Goal: Communication & Community: Answer question/provide support

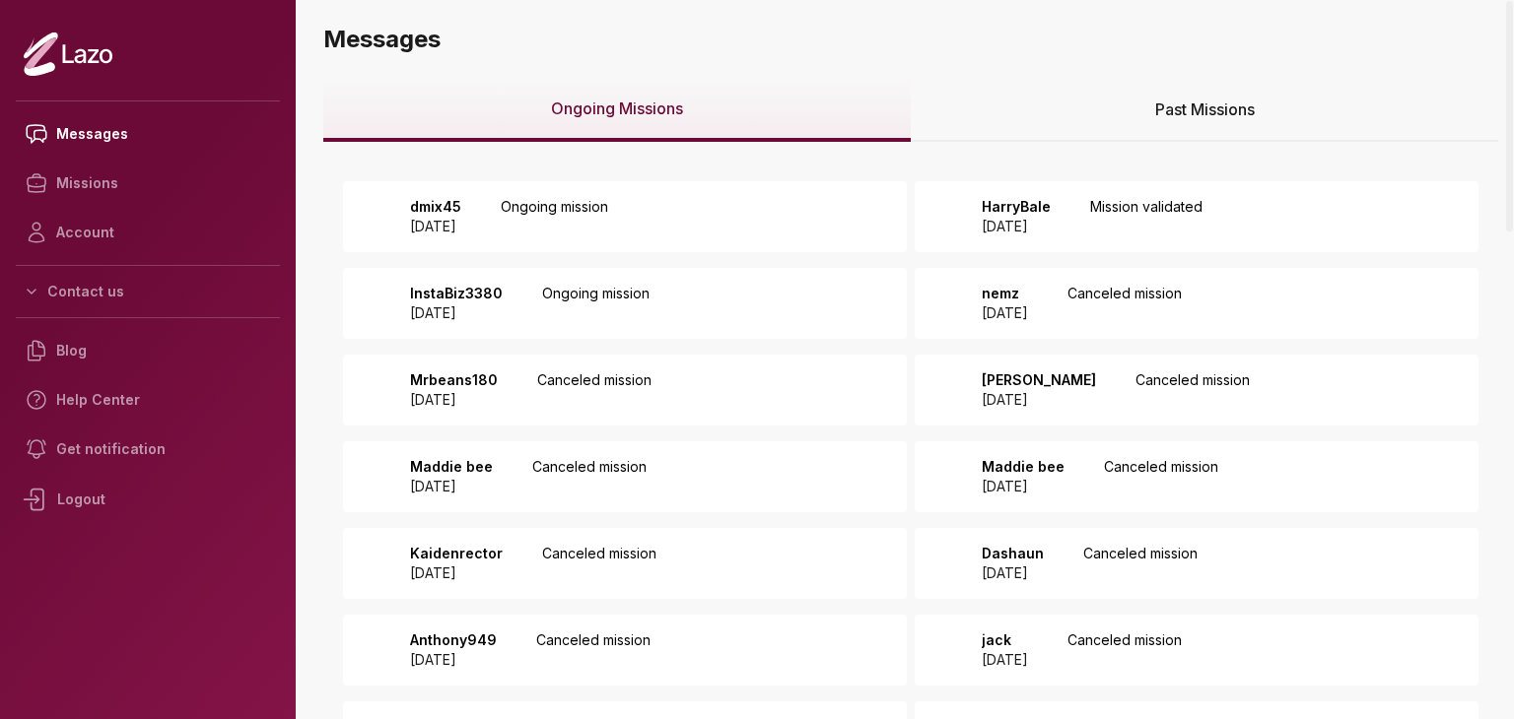
click at [741, 219] on div "dmix45 2025 August 15 Ongoing mission" at bounding box center [625, 216] width 564 height 71
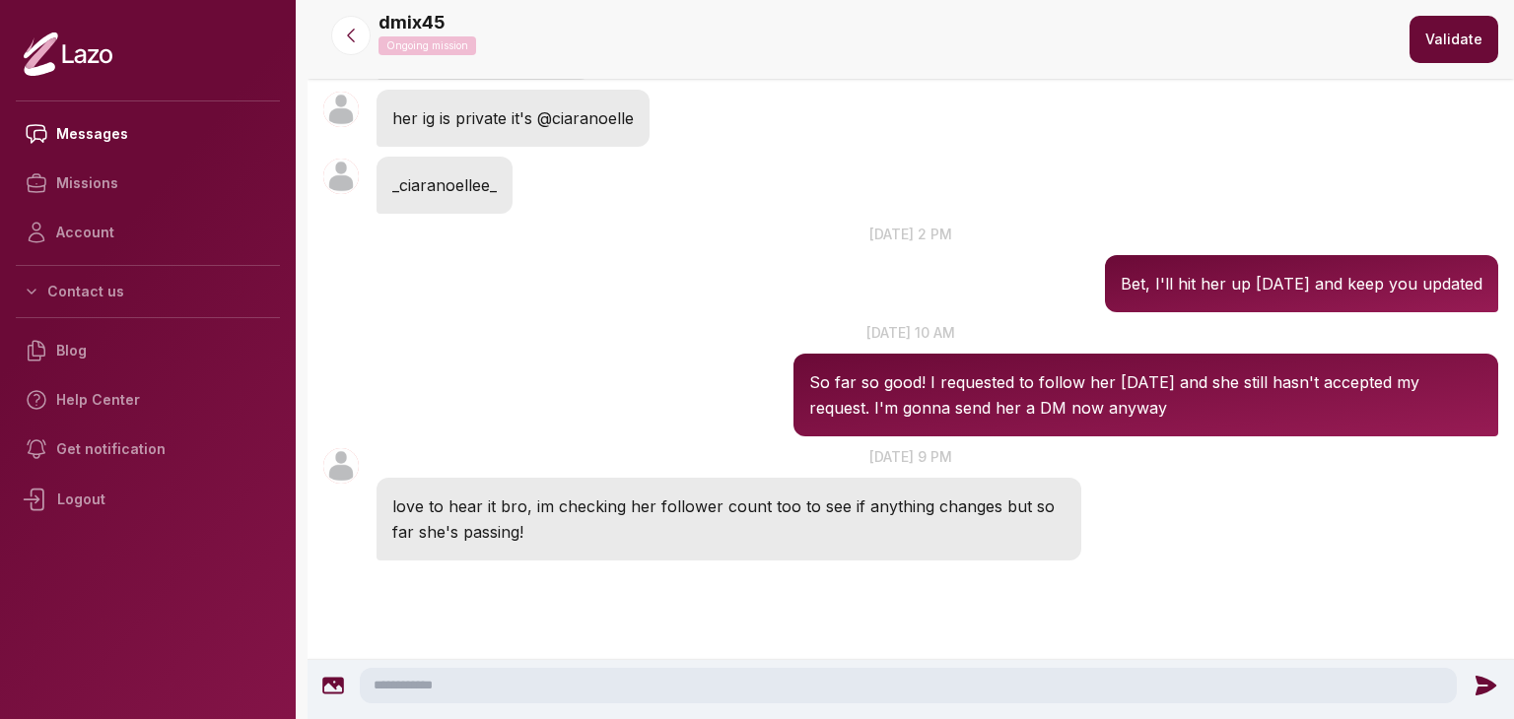
scroll to position [526, 0]
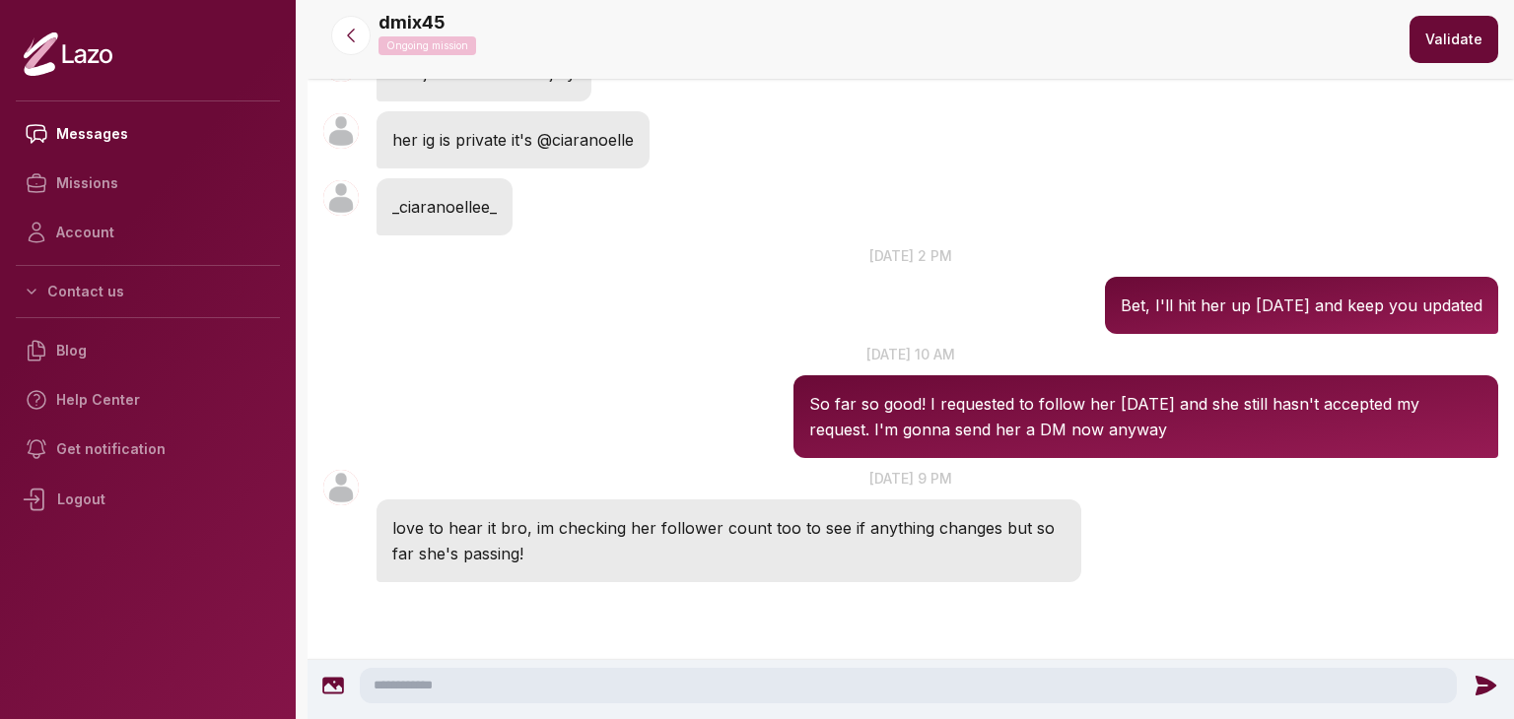
click at [627, 672] on textarea at bounding box center [908, 685] width 1097 height 35
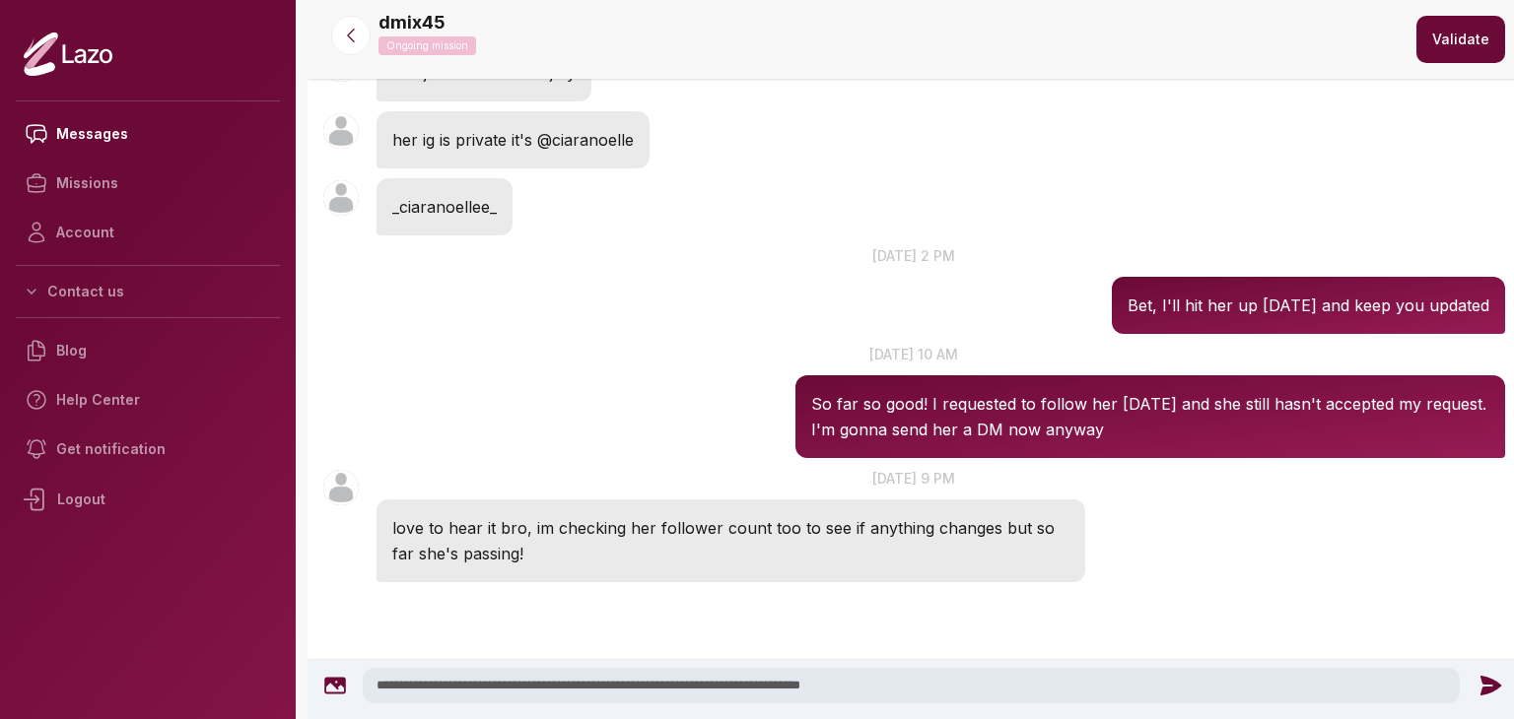
click at [627, 672] on textarea "**********" at bounding box center [911, 685] width 1097 height 35
type textarea "**********"
click at [1477, 687] on icon at bounding box center [1490, 686] width 26 height 26
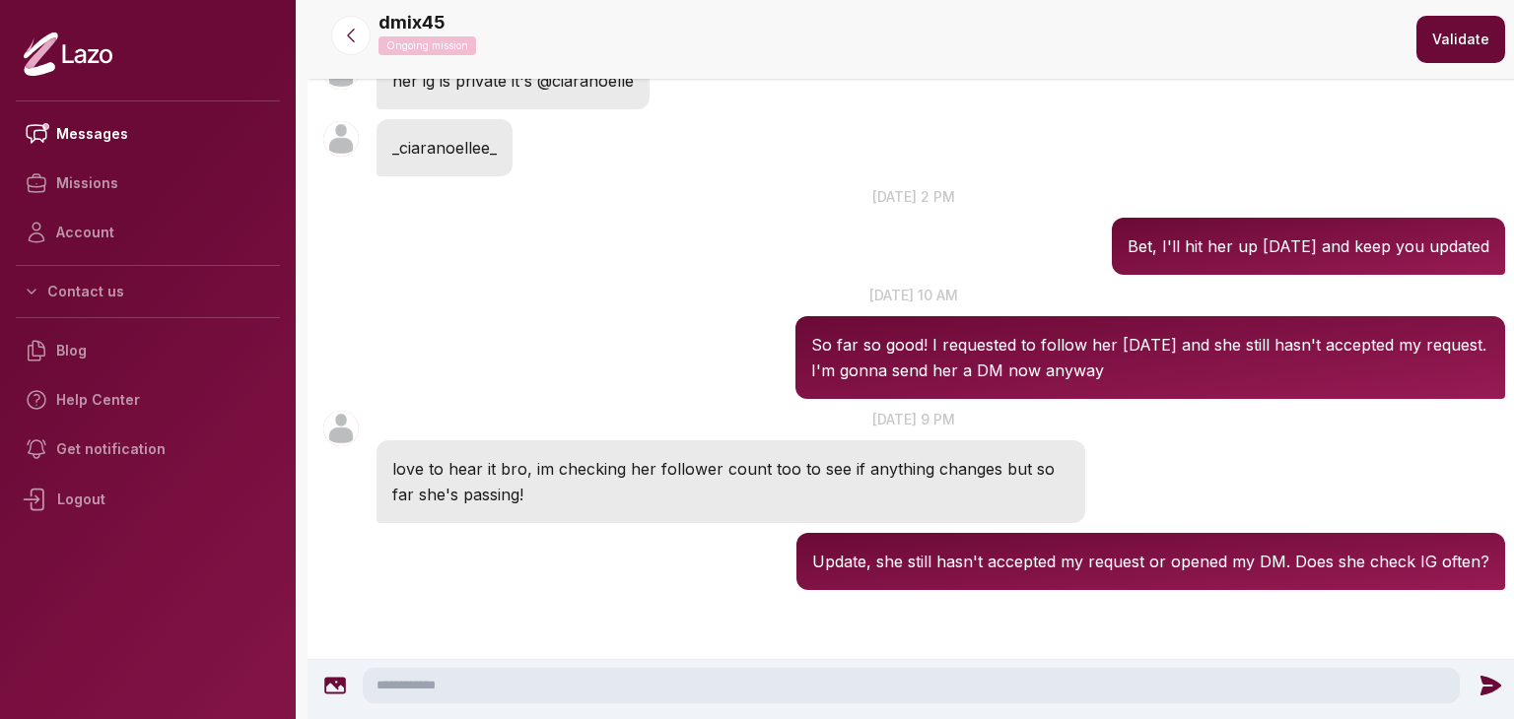
scroll to position [593, 0]
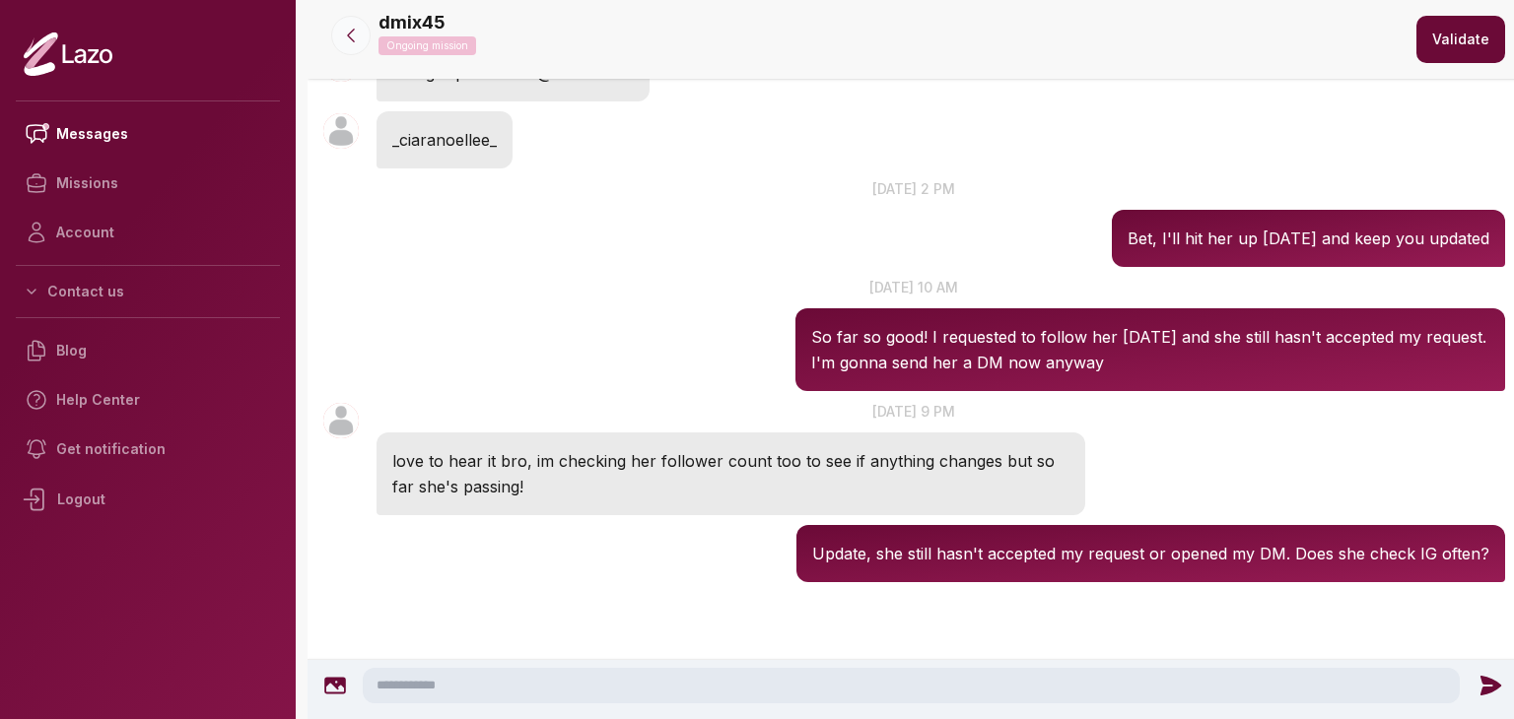
click at [345, 23] on button at bounding box center [350, 35] width 39 height 39
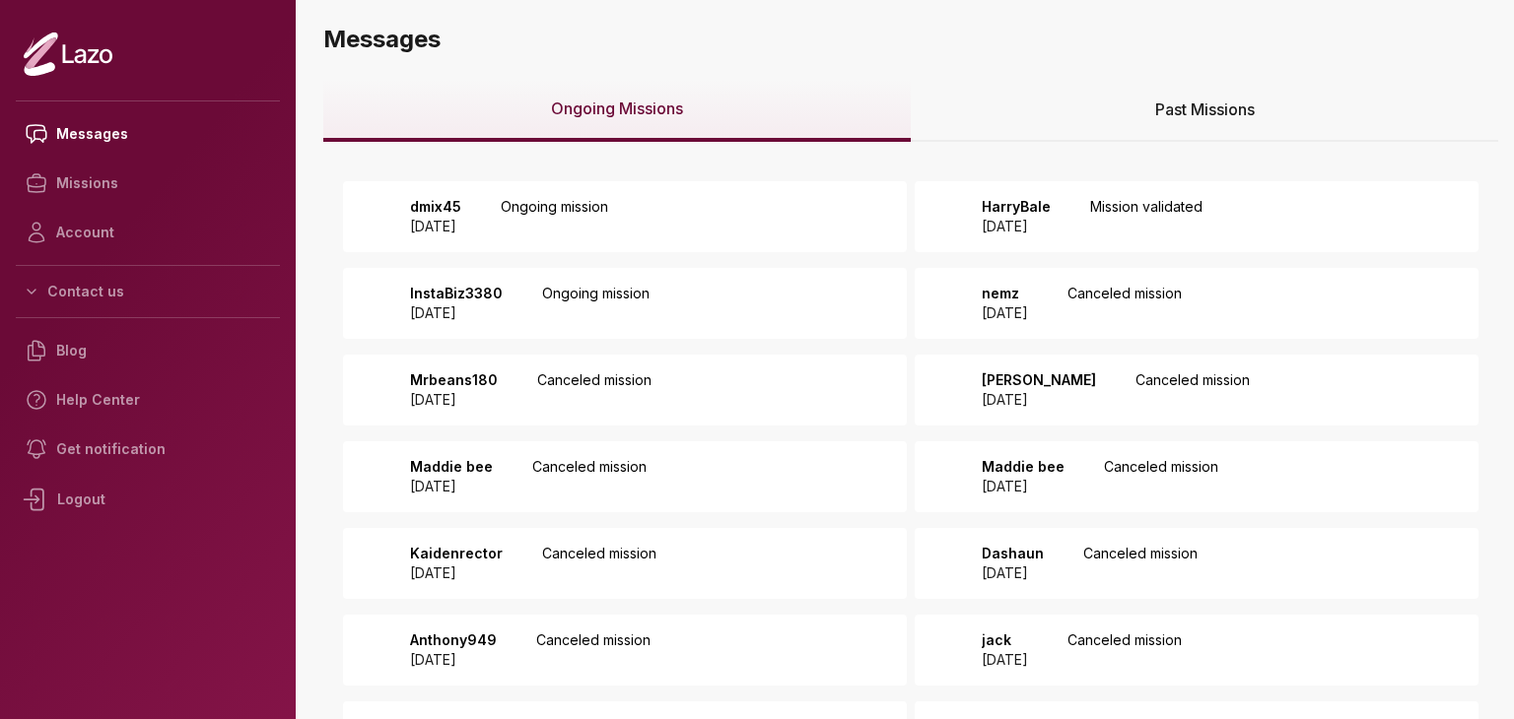
click at [1050, 214] on p "HarryBale" at bounding box center [1016, 207] width 69 height 20
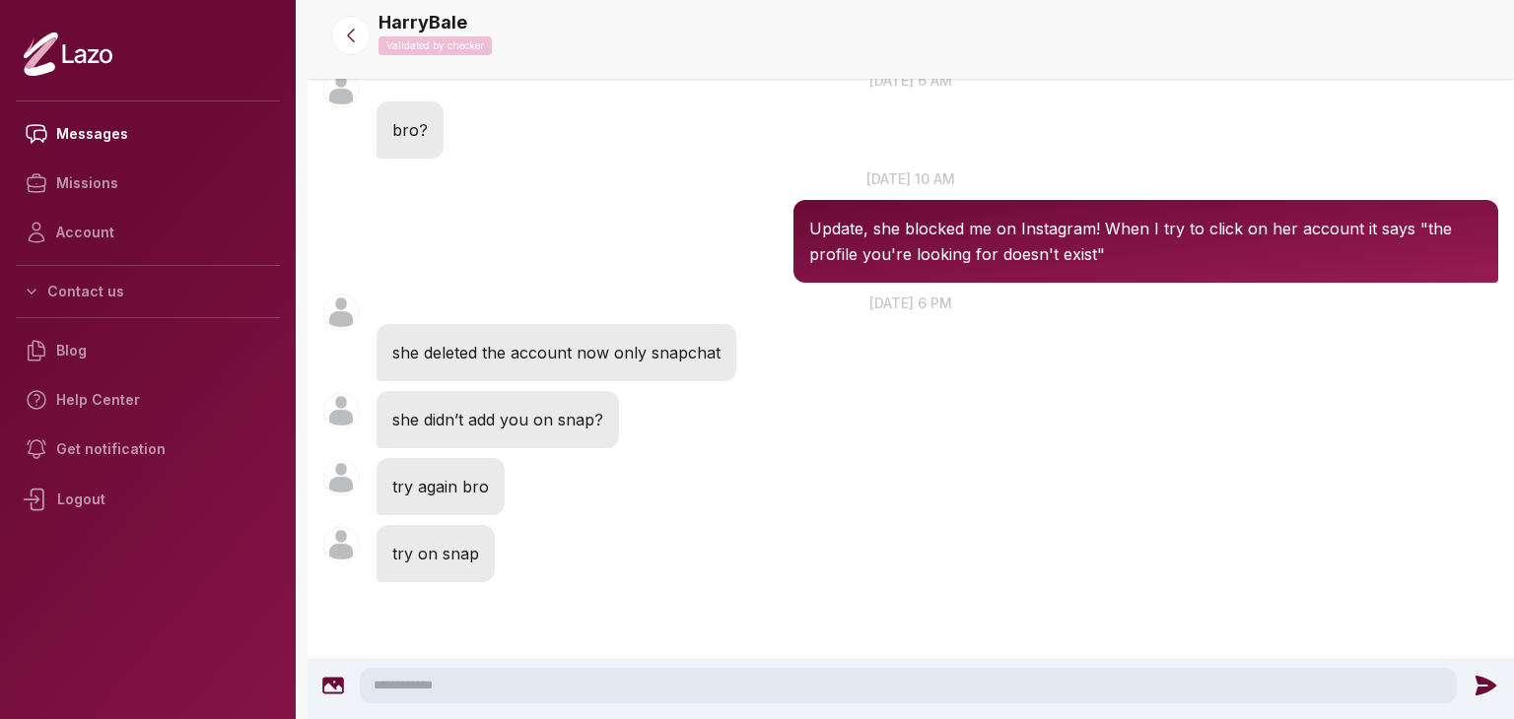
scroll to position [1851, 0]
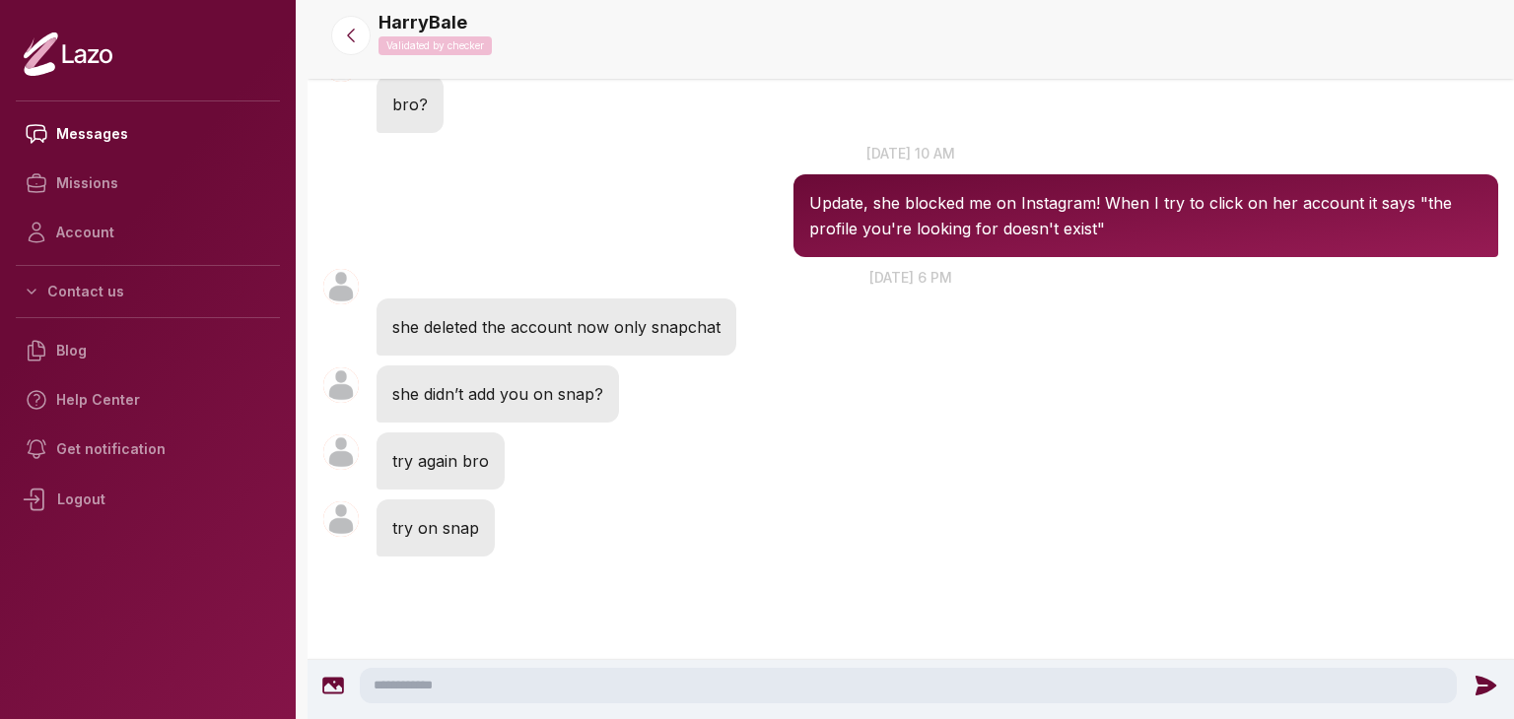
click at [755, 685] on textarea at bounding box center [908, 685] width 1097 height 35
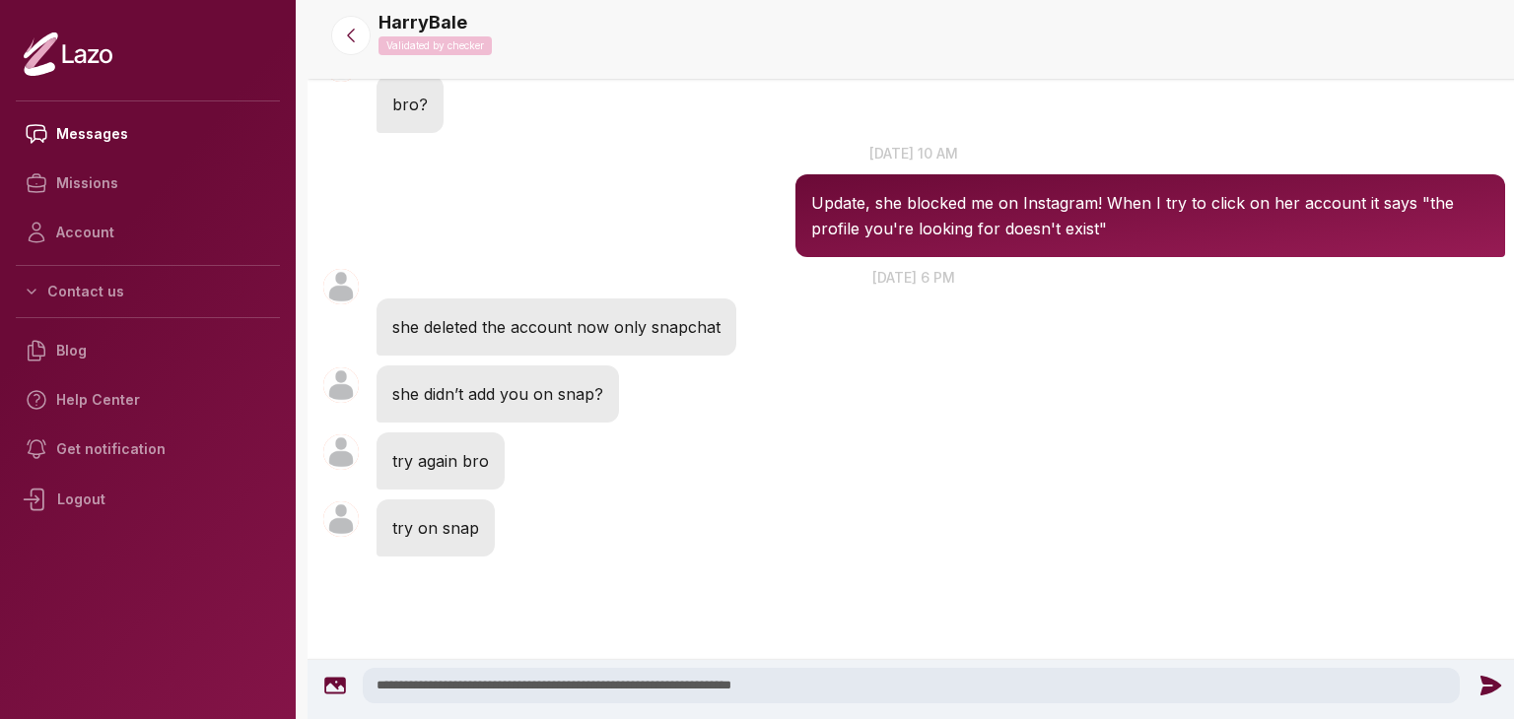
type textarea "**********"
click at [1477, 674] on icon at bounding box center [1490, 686] width 26 height 26
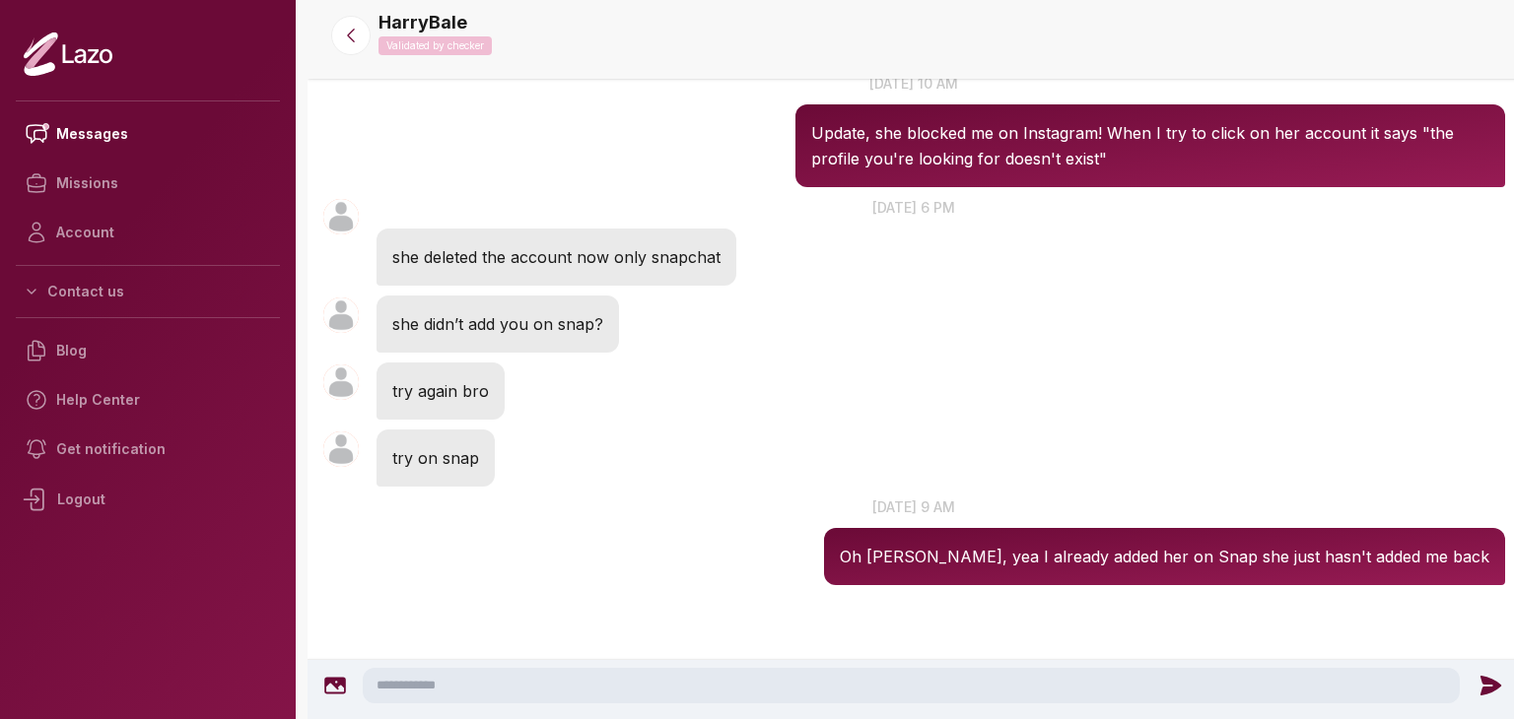
scroll to position [1949, 0]
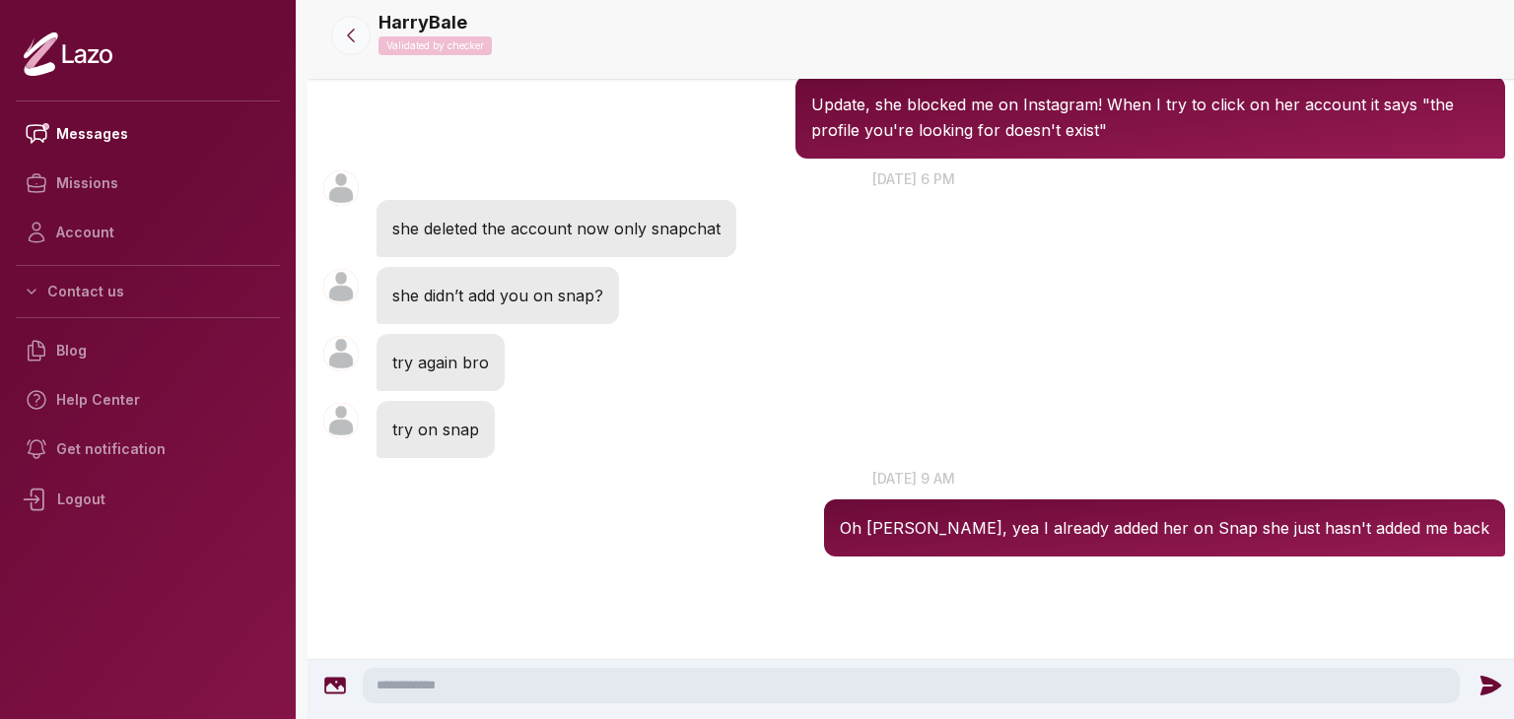
click at [356, 18] on button at bounding box center [350, 35] width 39 height 39
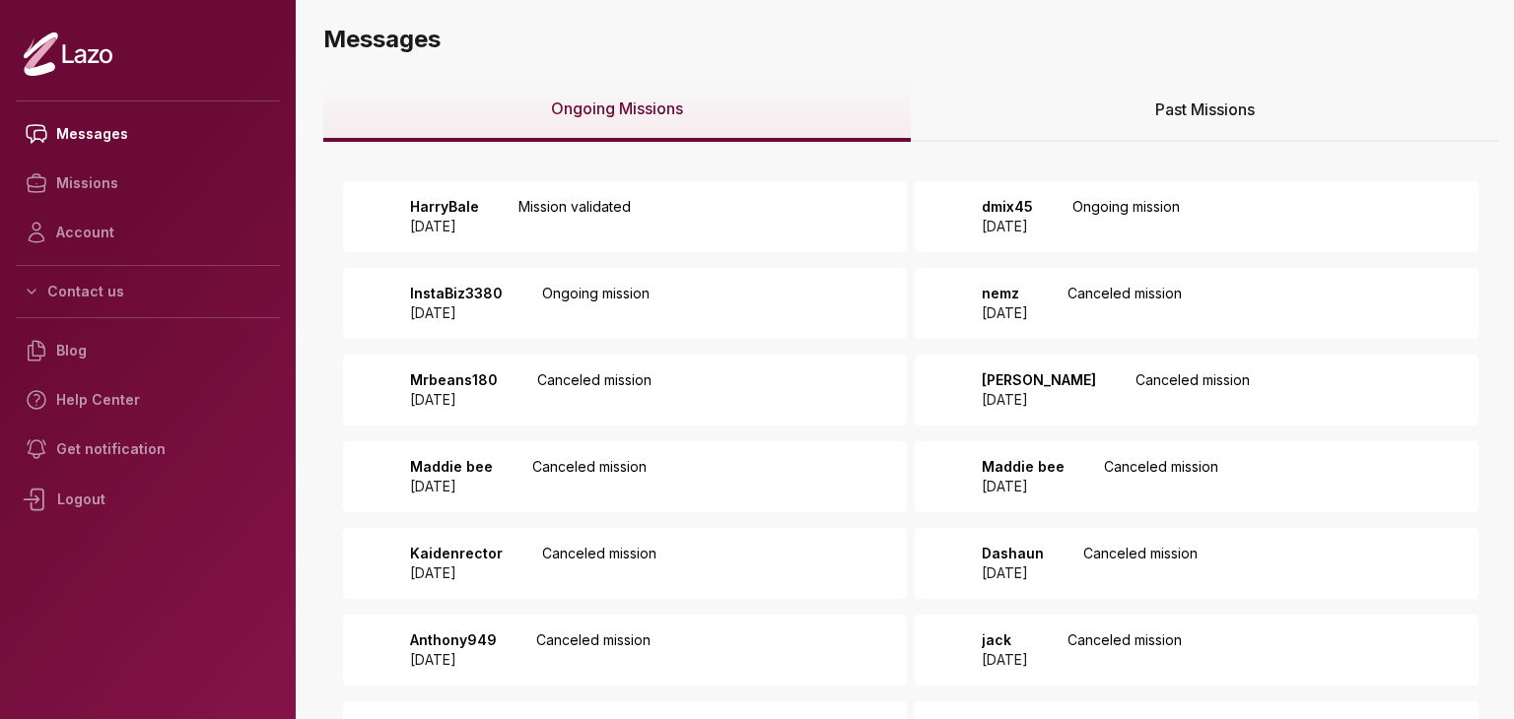
click at [814, 308] on div "InstaBiz3380 2025 August 14 Ongoing mission" at bounding box center [625, 303] width 564 height 71
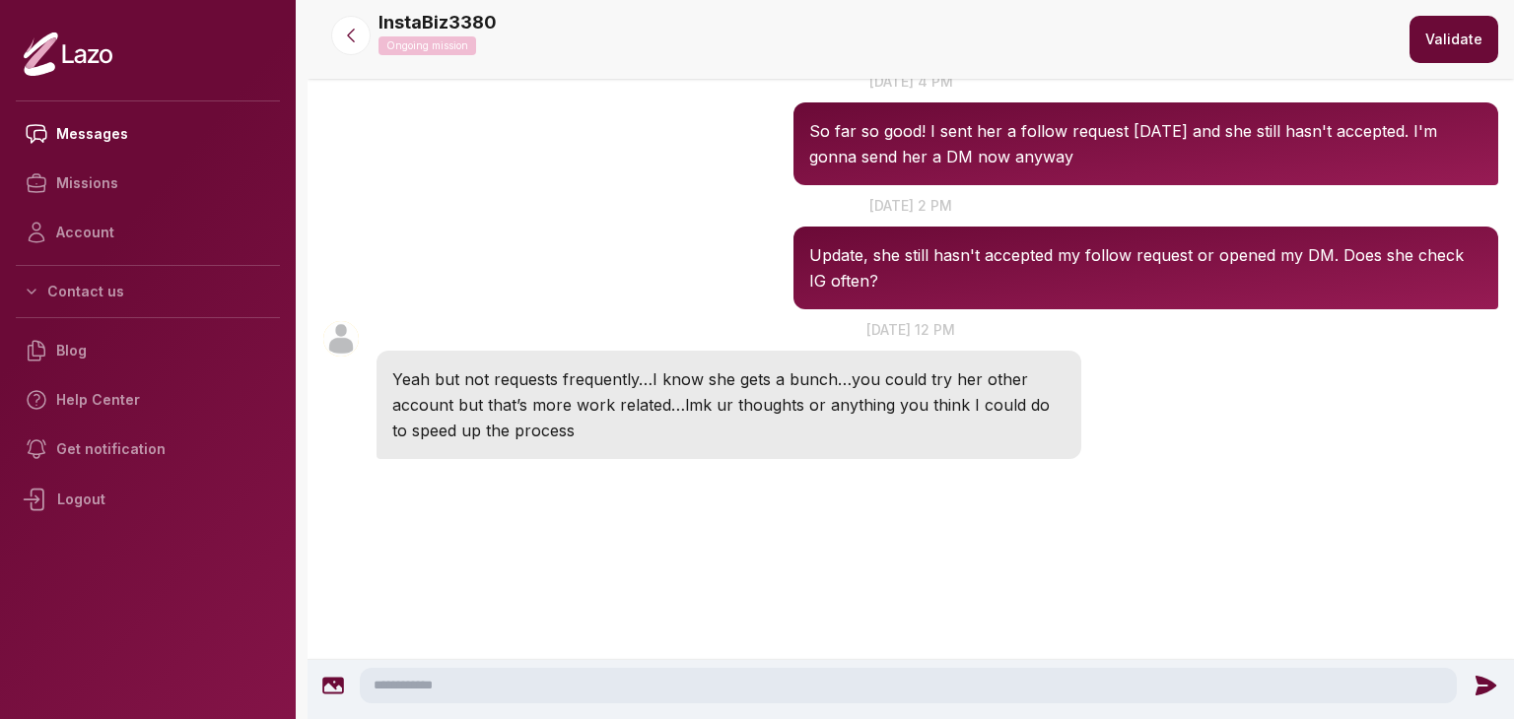
scroll to position [1180, 0]
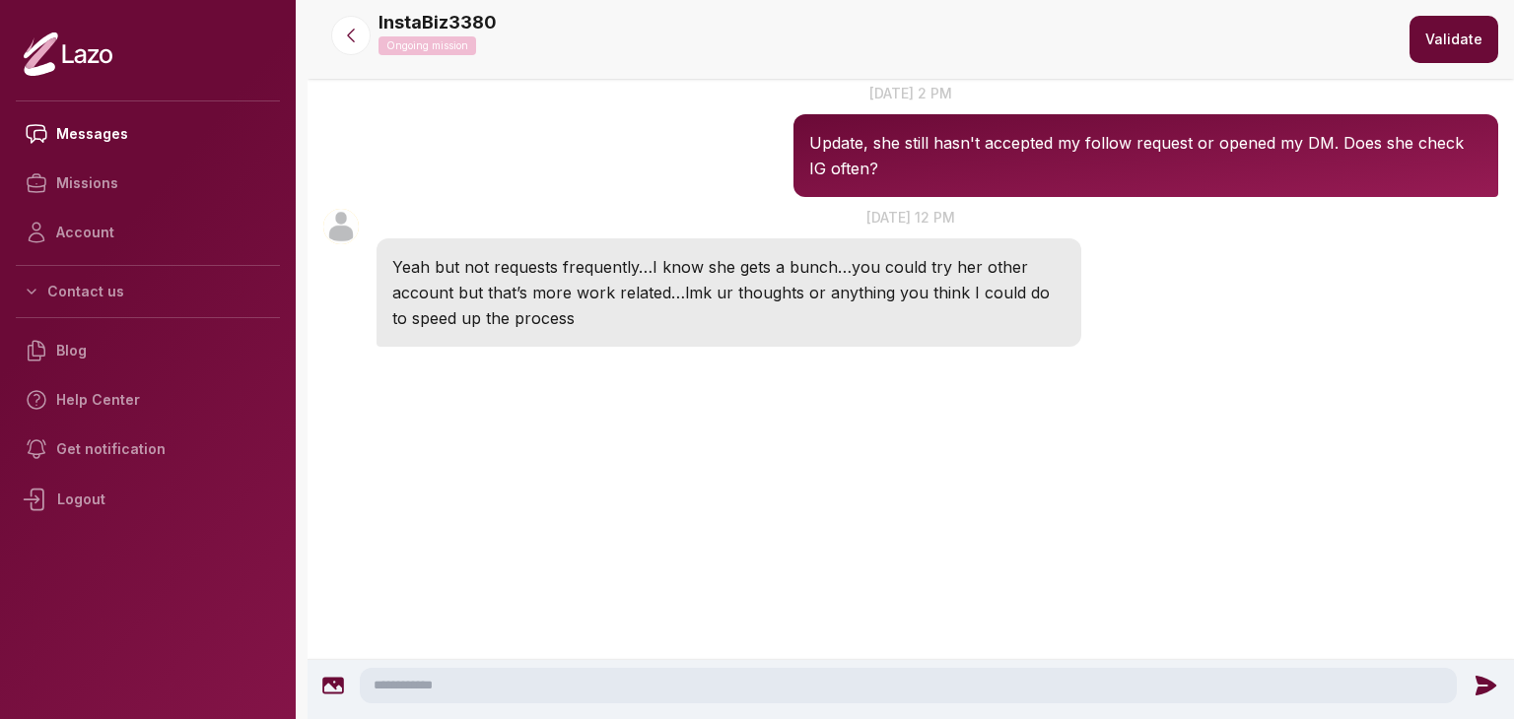
click at [743, 689] on textarea at bounding box center [908, 685] width 1097 height 35
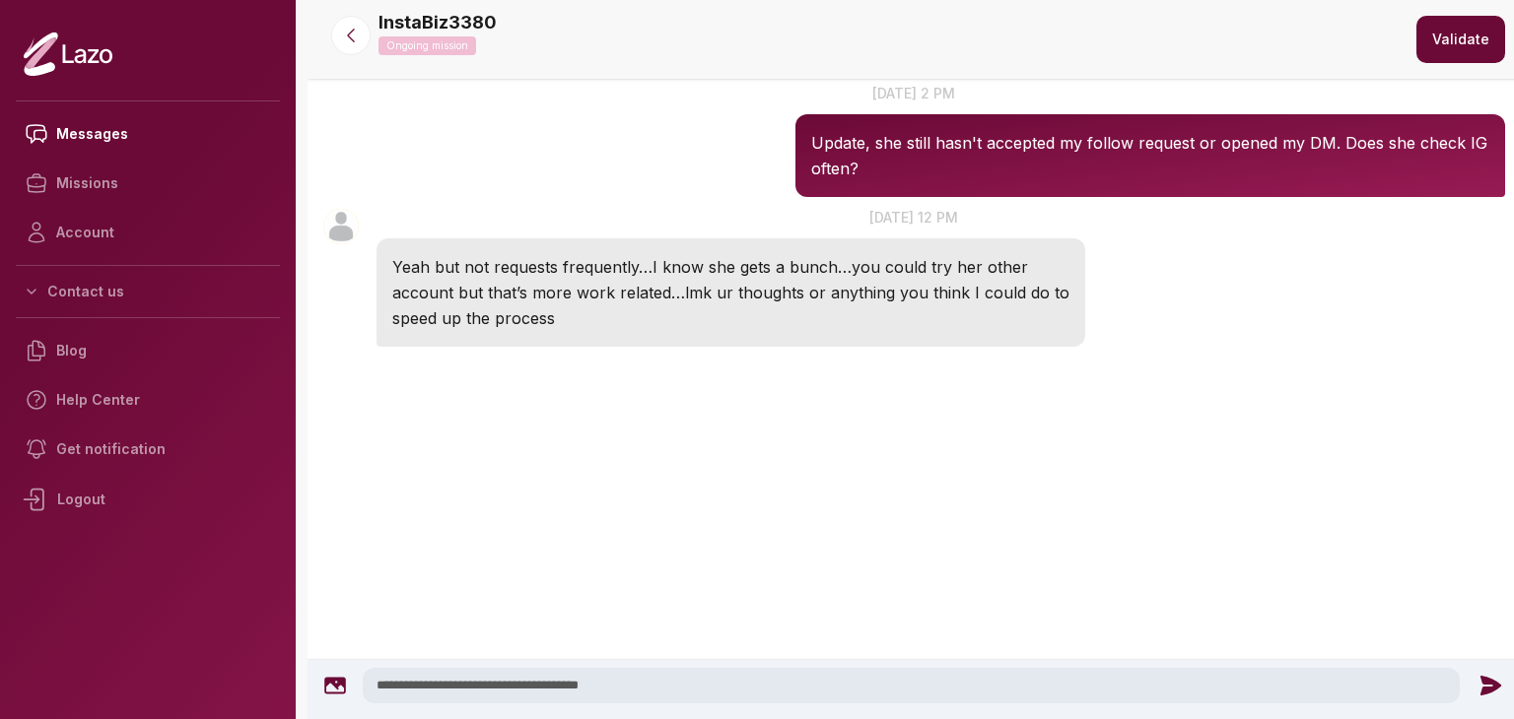
type textarea "**********"
click at [1481, 683] on icon at bounding box center [1489, 686] width 21 height 20
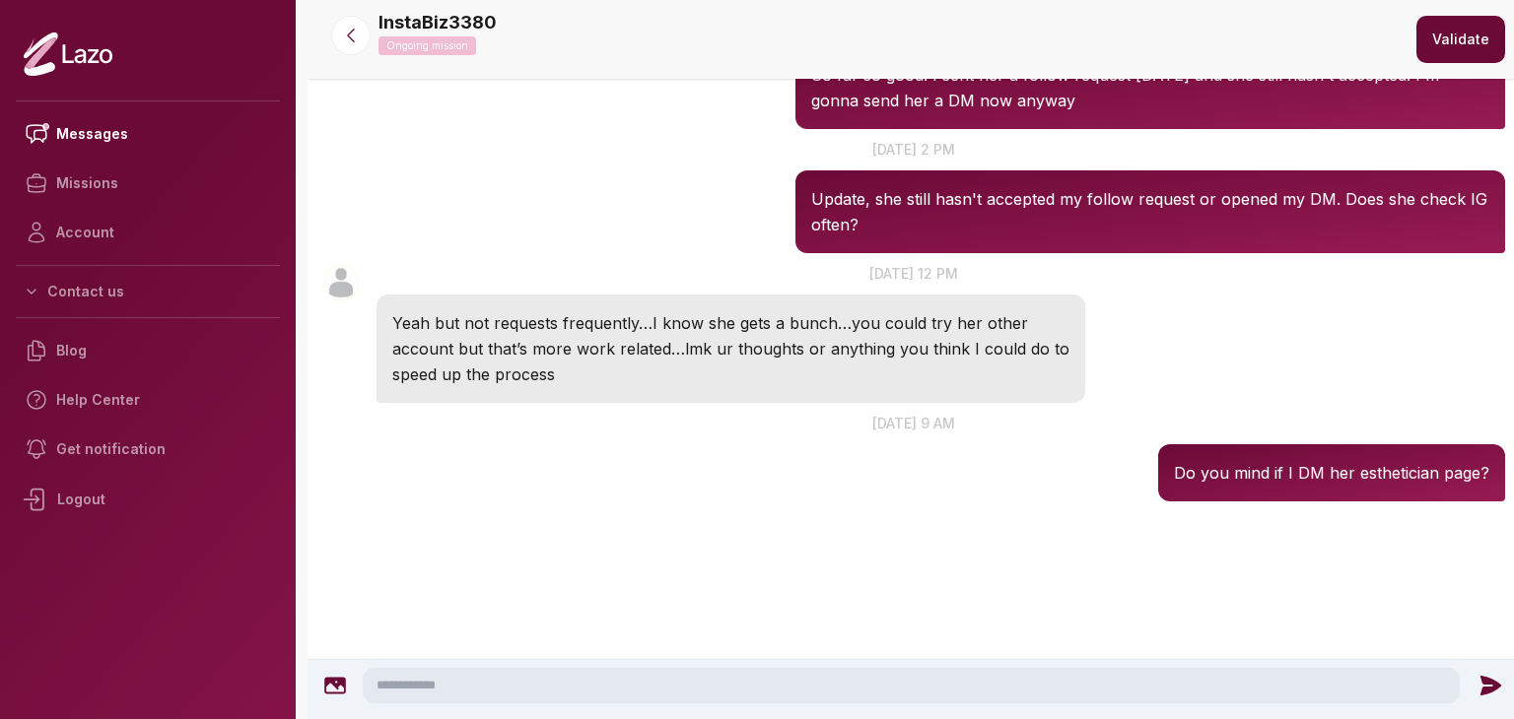
scroll to position [1068, 0]
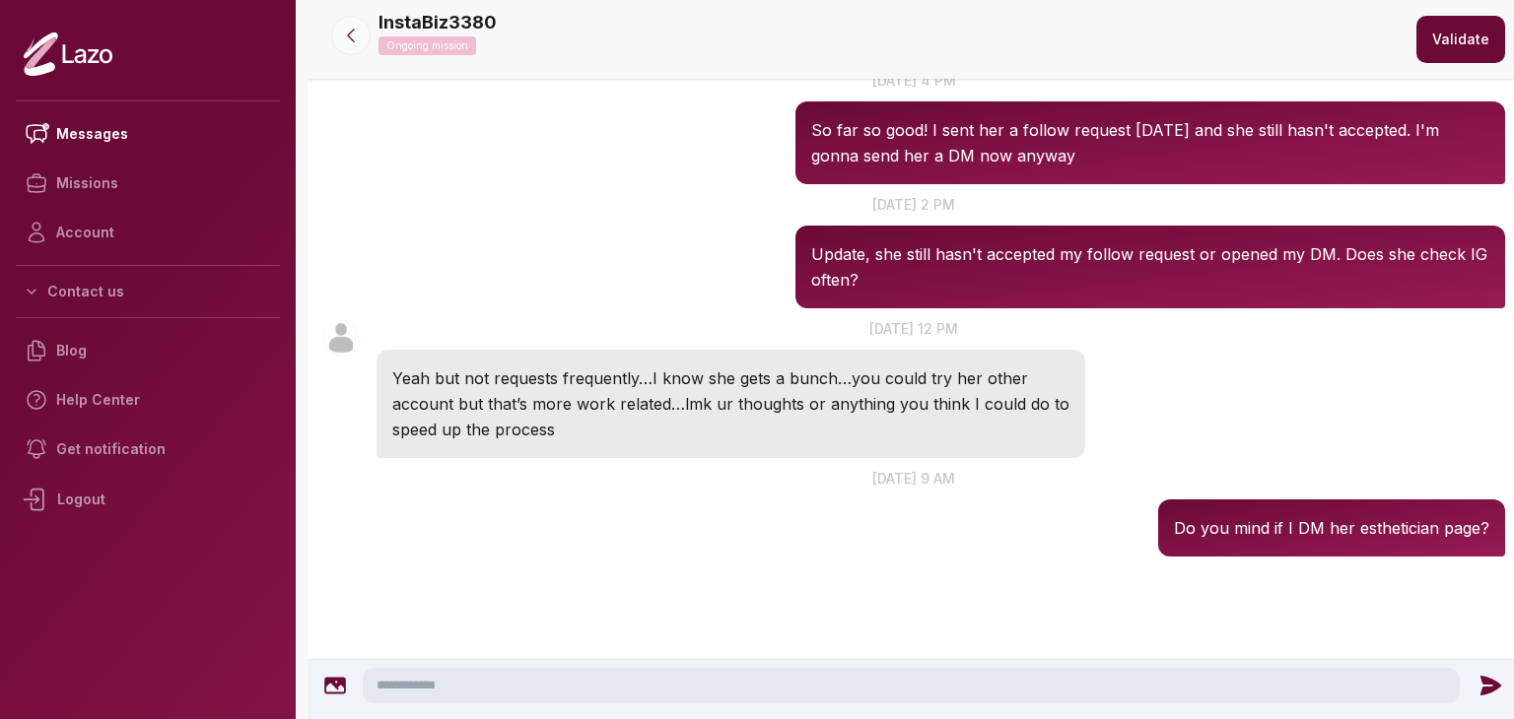
click at [366, 22] on button at bounding box center [350, 35] width 39 height 39
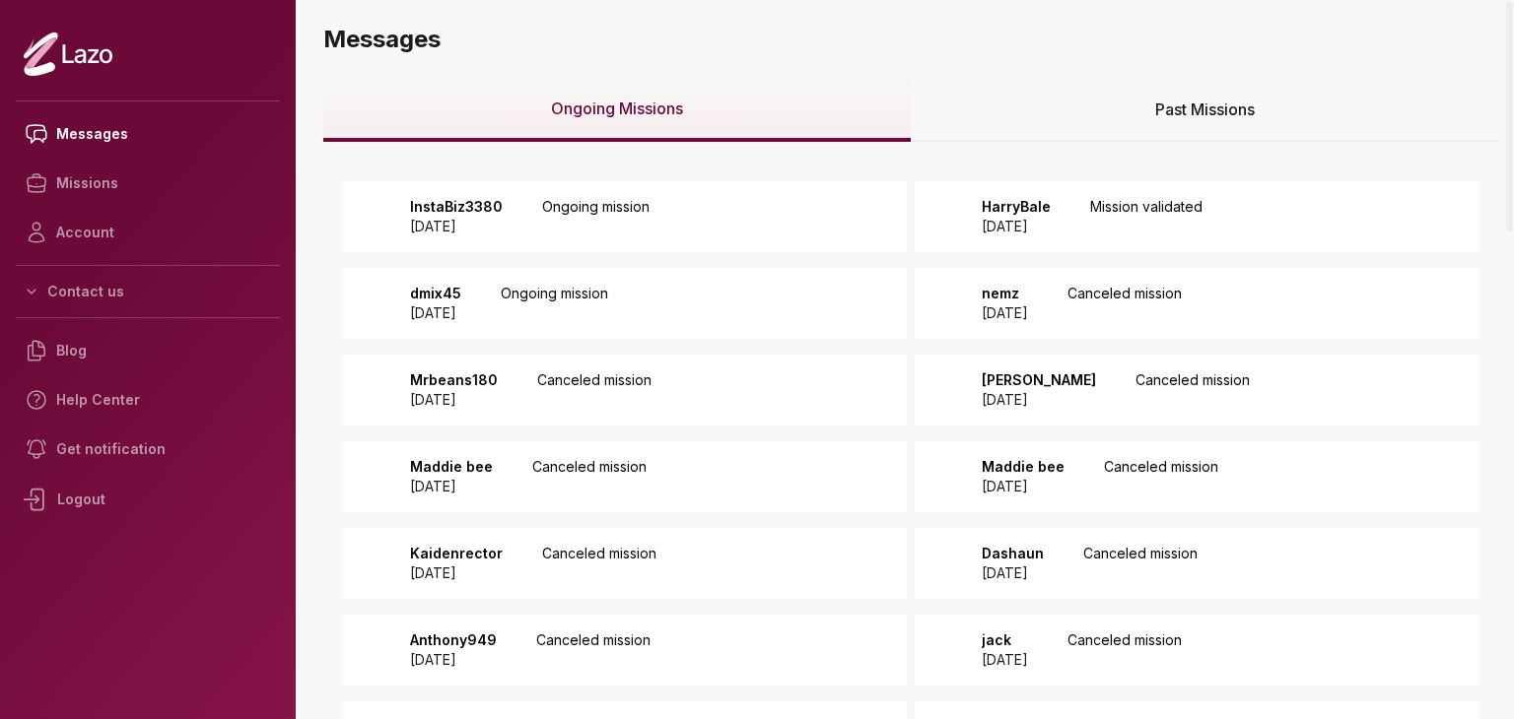
click at [725, 297] on div "dmix45 2025 August 15 Ongoing mission" at bounding box center [625, 303] width 564 height 71
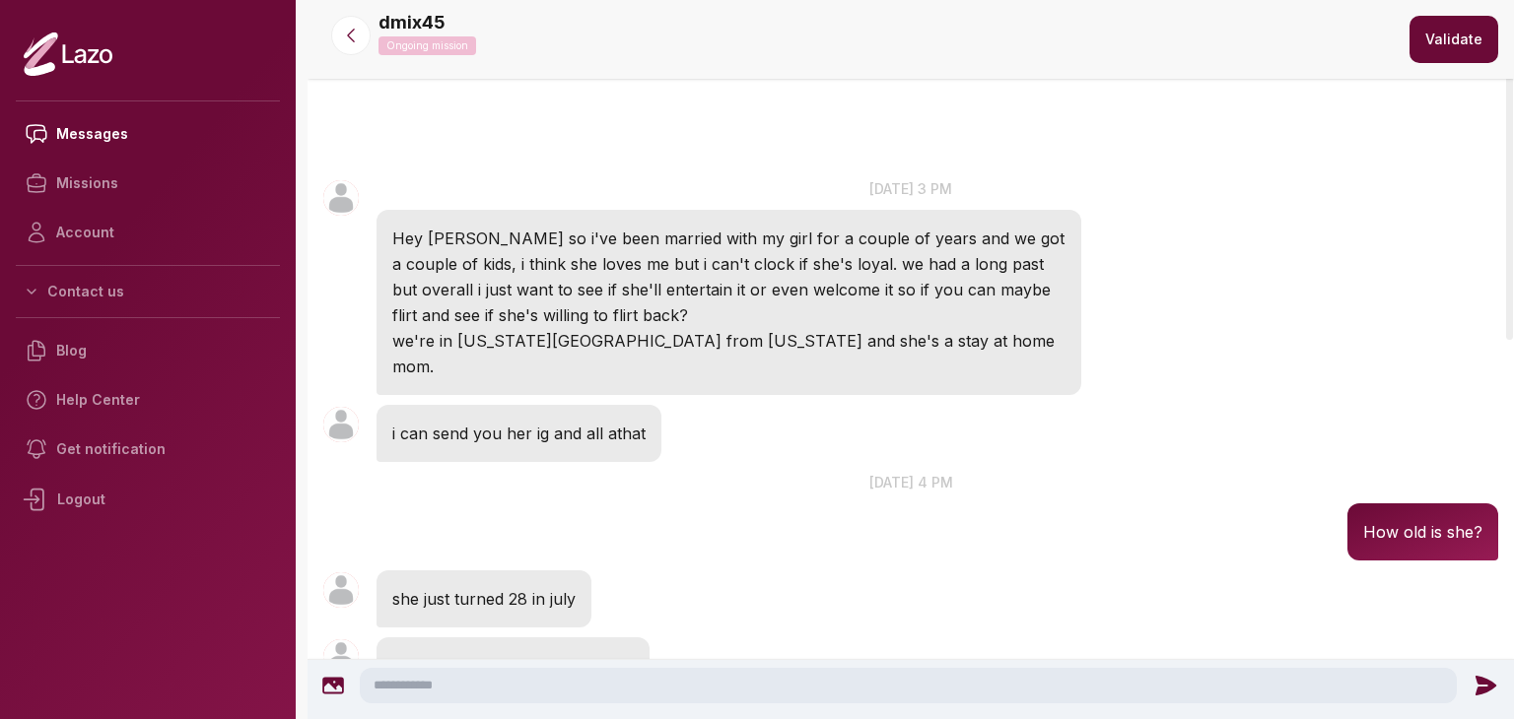
scroll to position [803, 0]
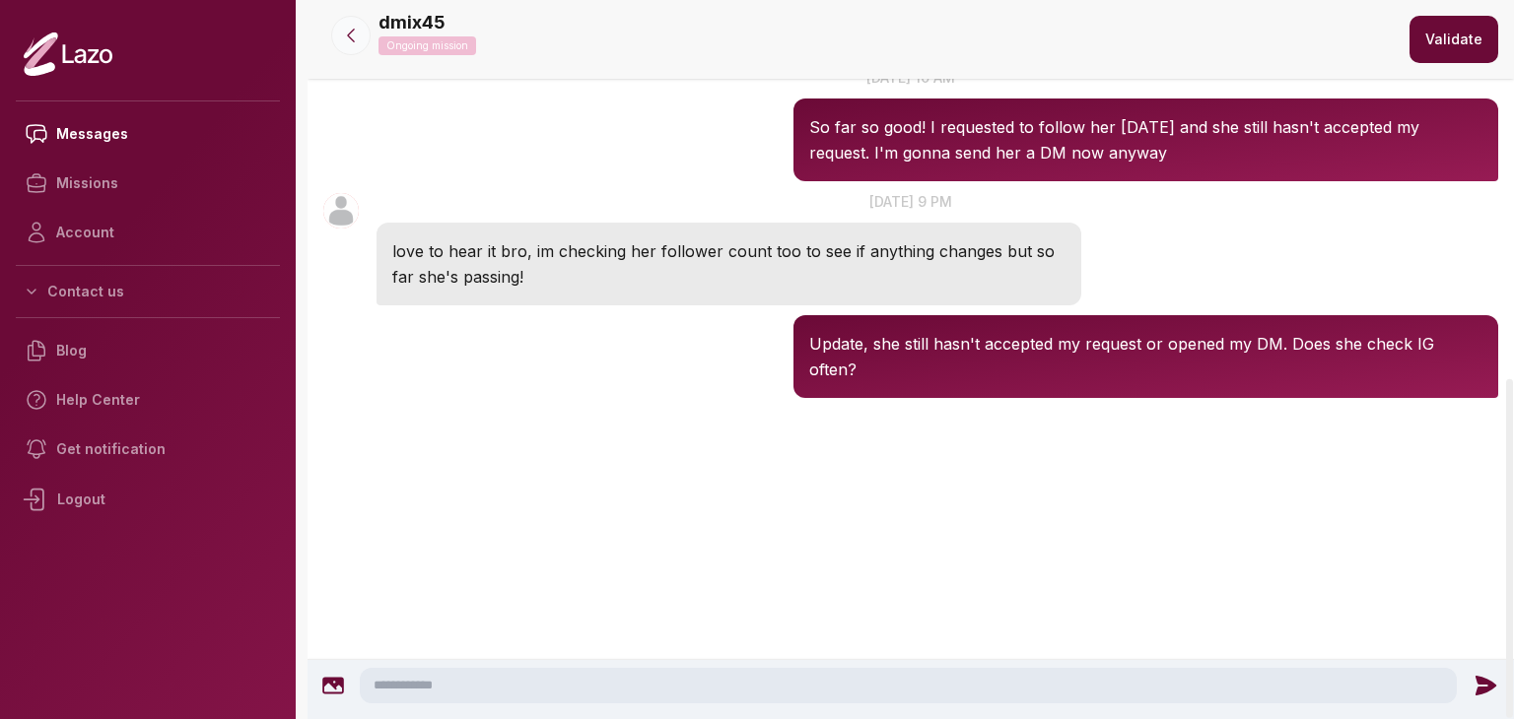
click at [351, 29] on icon at bounding box center [351, 36] width 20 height 20
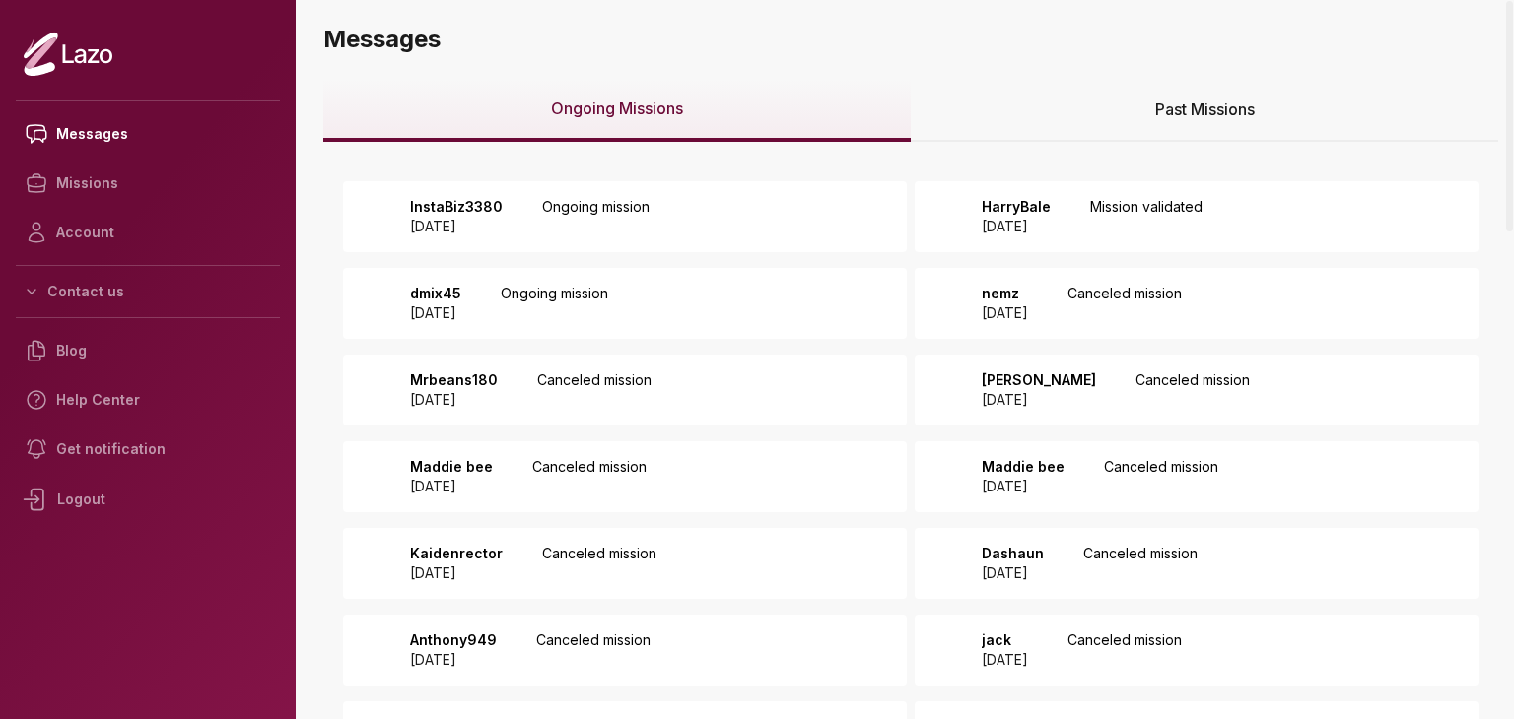
click at [1077, 127] on div "Past Missions" at bounding box center [1204, 110] width 587 height 63
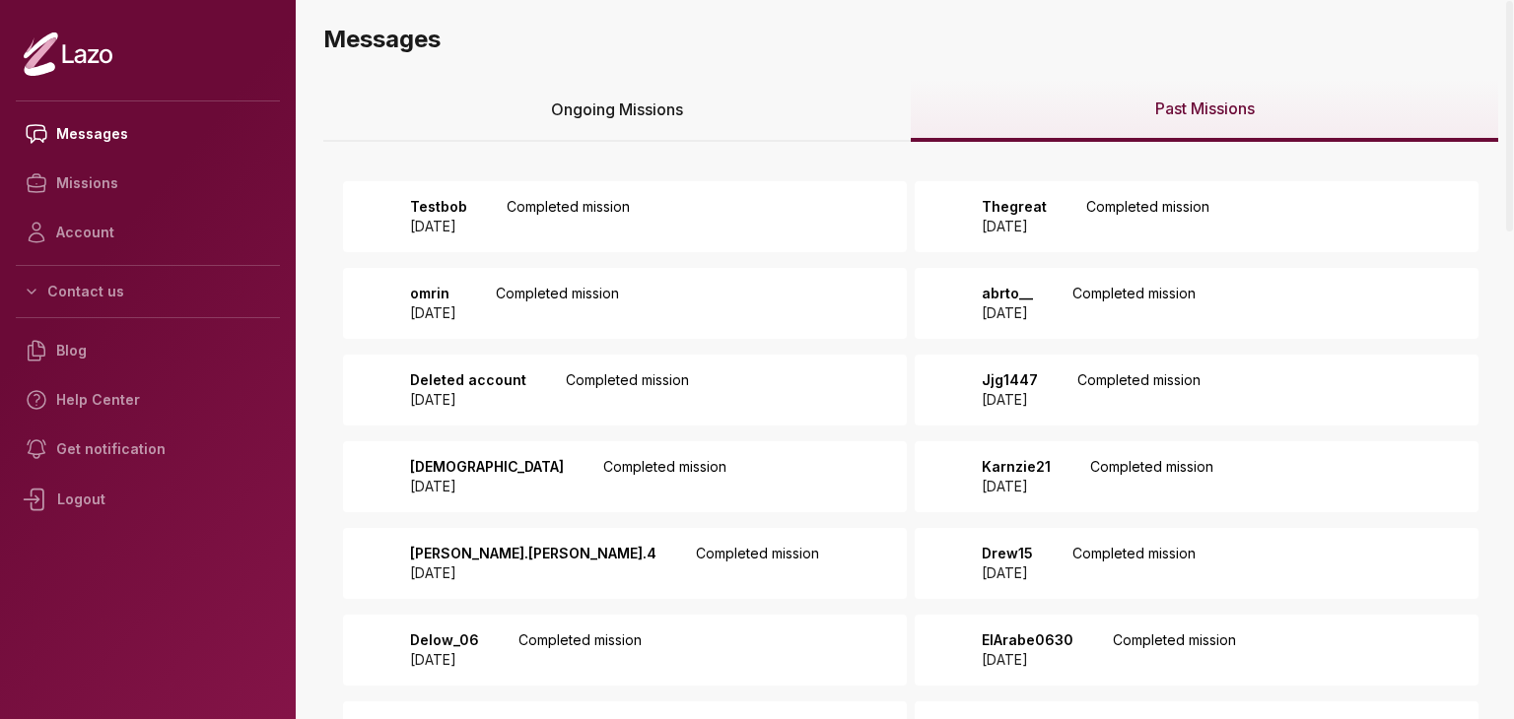
click at [832, 210] on div "Testbob [DATE] Completed mission" at bounding box center [625, 216] width 564 height 71
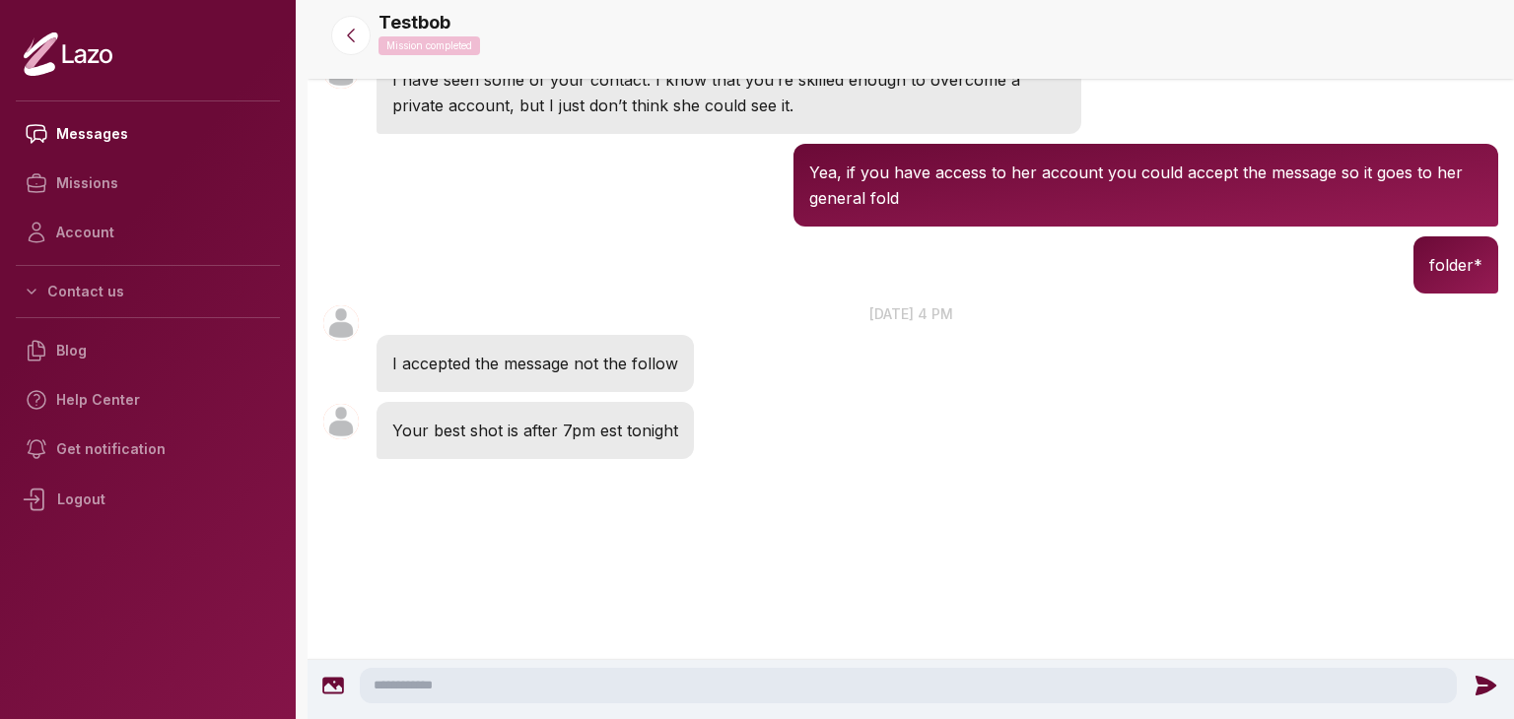
scroll to position [1523, 0]
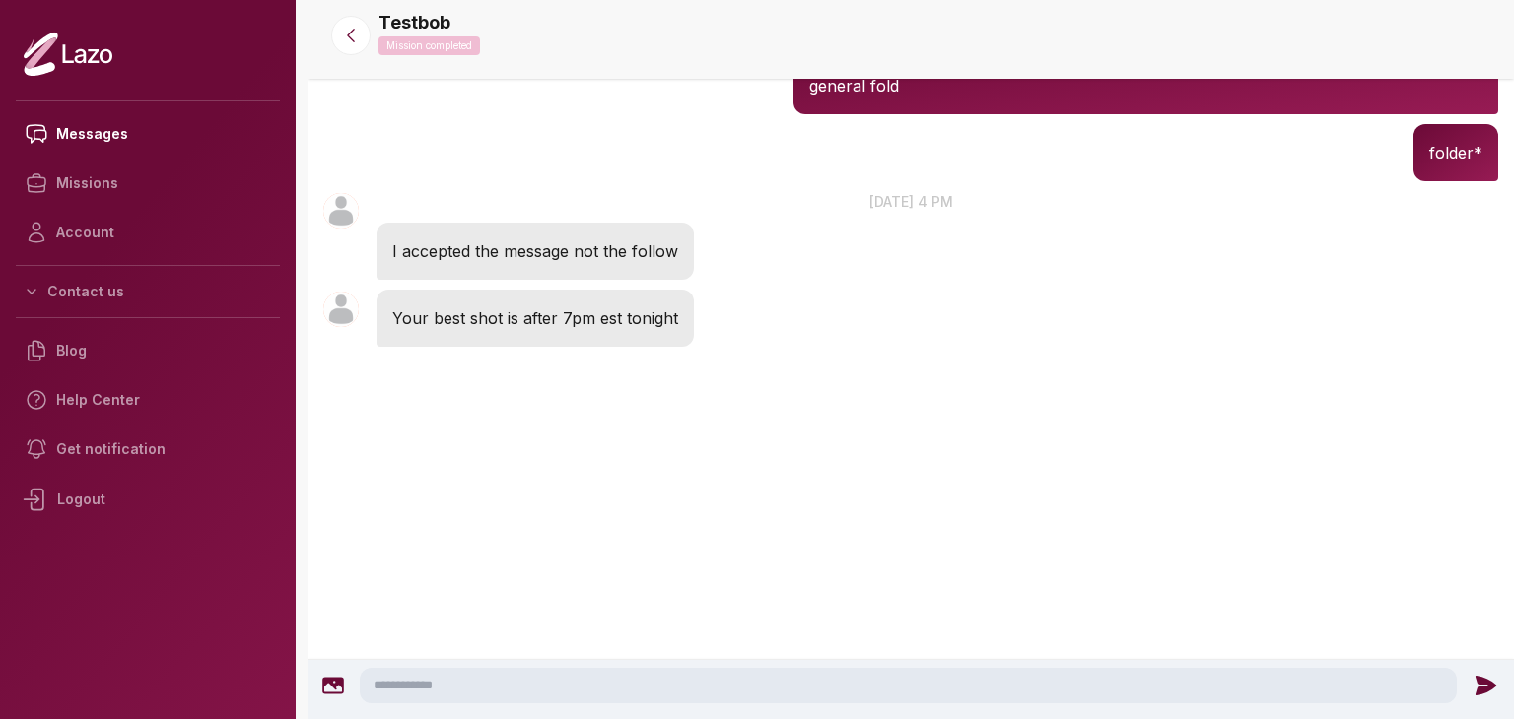
click at [733, 676] on textarea at bounding box center [908, 685] width 1097 height 35
type textarea "**********"
click at [1509, 686] on div "**********" at bounding box center [913, 689] width 1213 height 59
click at [1488, 686] on icon at bounding box center [1489, 686] width 21 height 20
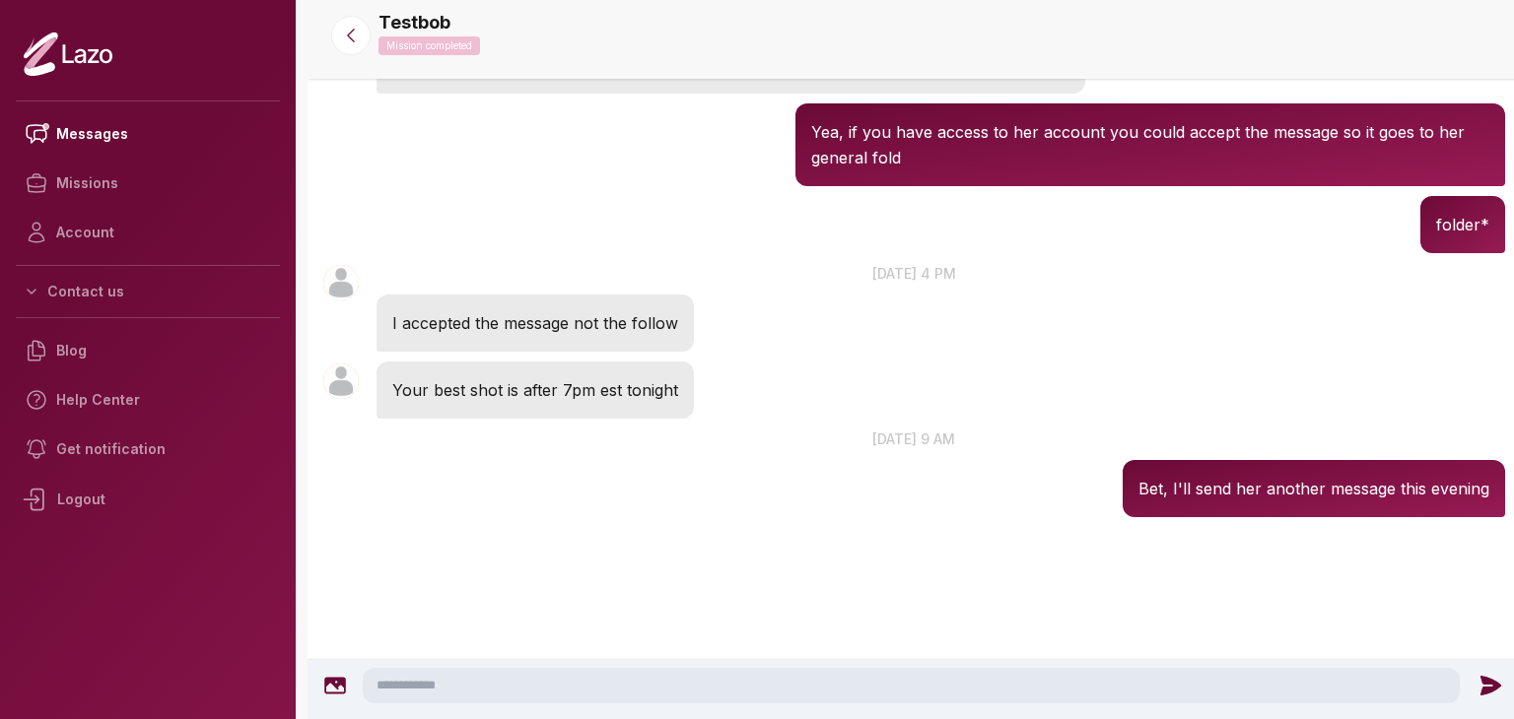
scroll to position [1411, 0]
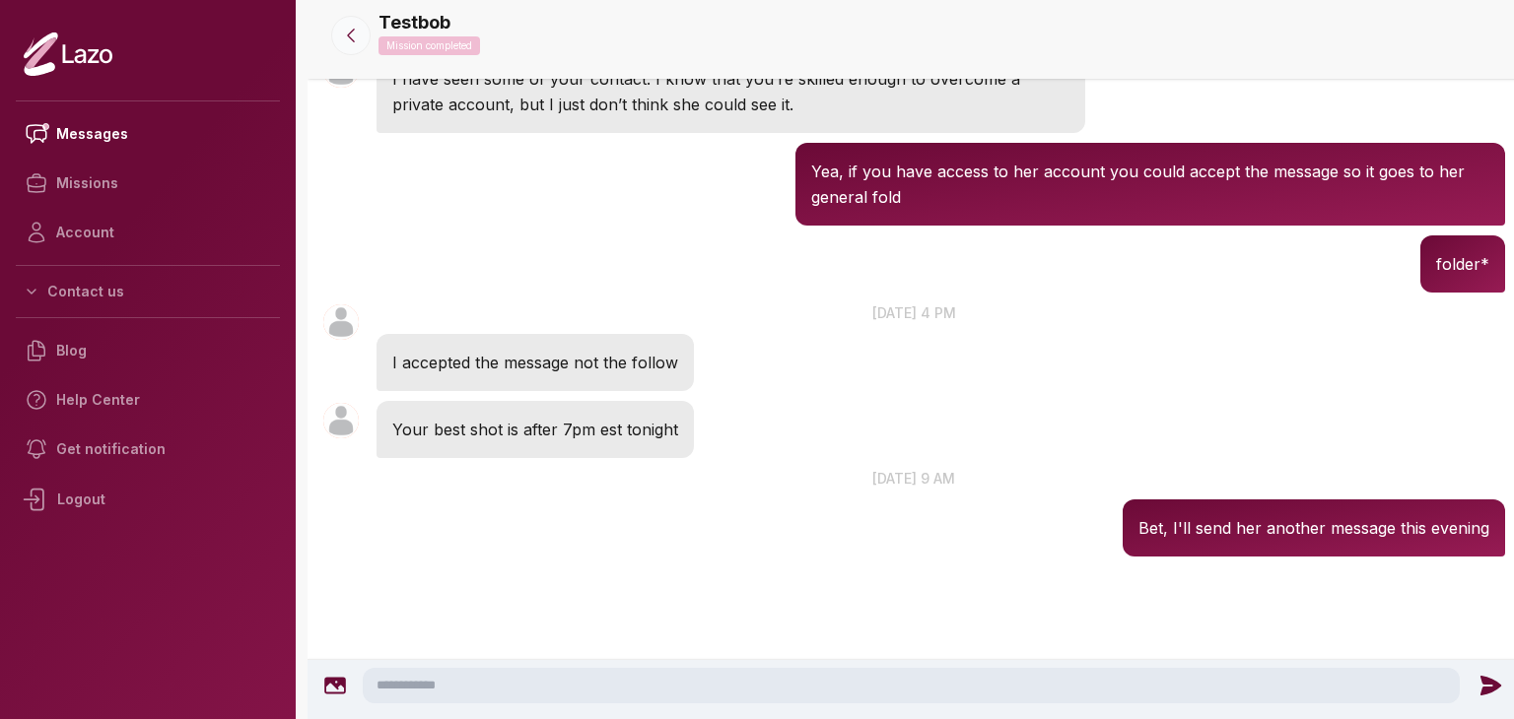
click at [358, 22] on button at bounding box center [350, 35] width 39 height 39
